Goal: Information Seeking & Learning: Check status

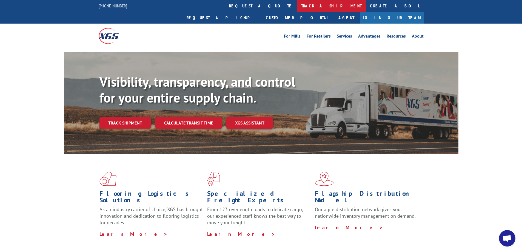
click at [297, 5] on link "track a shipment" at bounding box center [331, 6] width 69 height 12
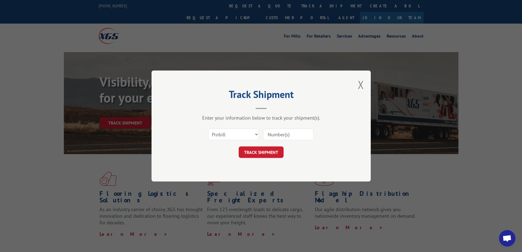
click at [286, 133] on input at bounding box center [288, 134] width 50 height 12
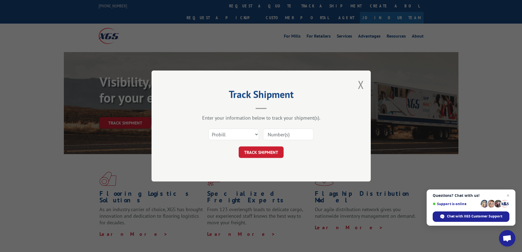
paste input "17108718"
type input "17108718"
click at [272, 153] on button "TRACK SHIPMENT" at bounding box center [261, 152] width 45 height 12
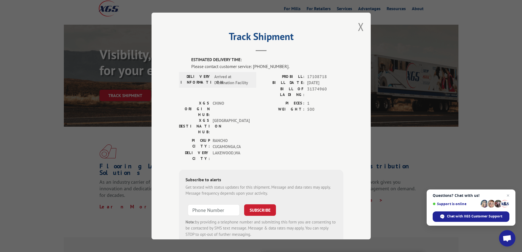
click at [313, 88] on span "31374960" at bounding box center [325, 92] width 36 height 12
copy span "31374960"
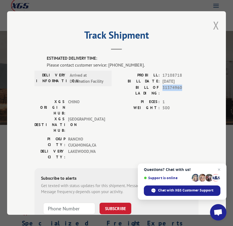
click at [214, 25] on button "Close modal" at bounding box center [216, 25] width 6 height 15
